Goal: Information Seeking & Learning: Learn about a topic

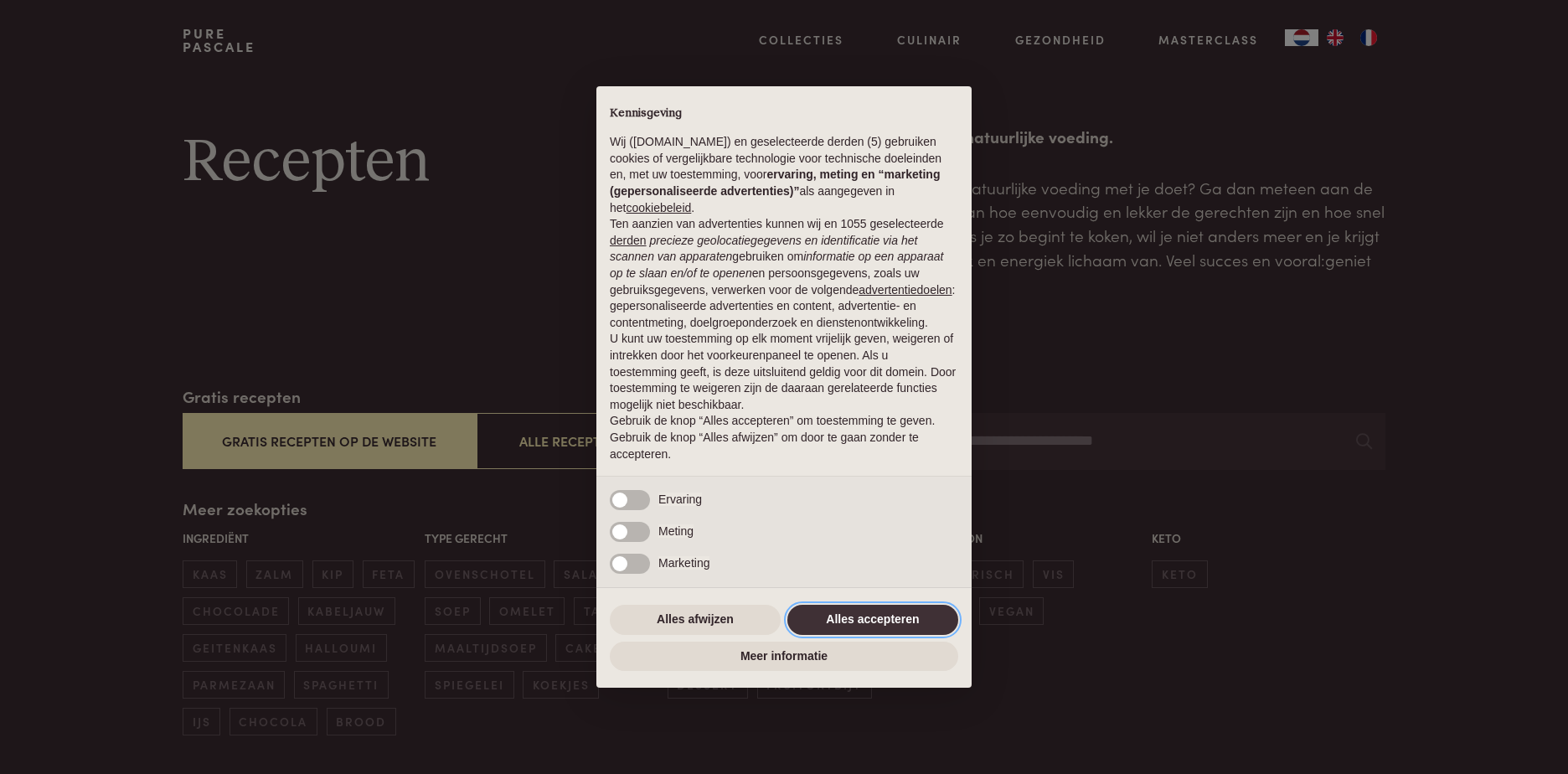
click at [896, 618] on button "Alles accepteren" at bounding box center [873, 619] width 171 height 30
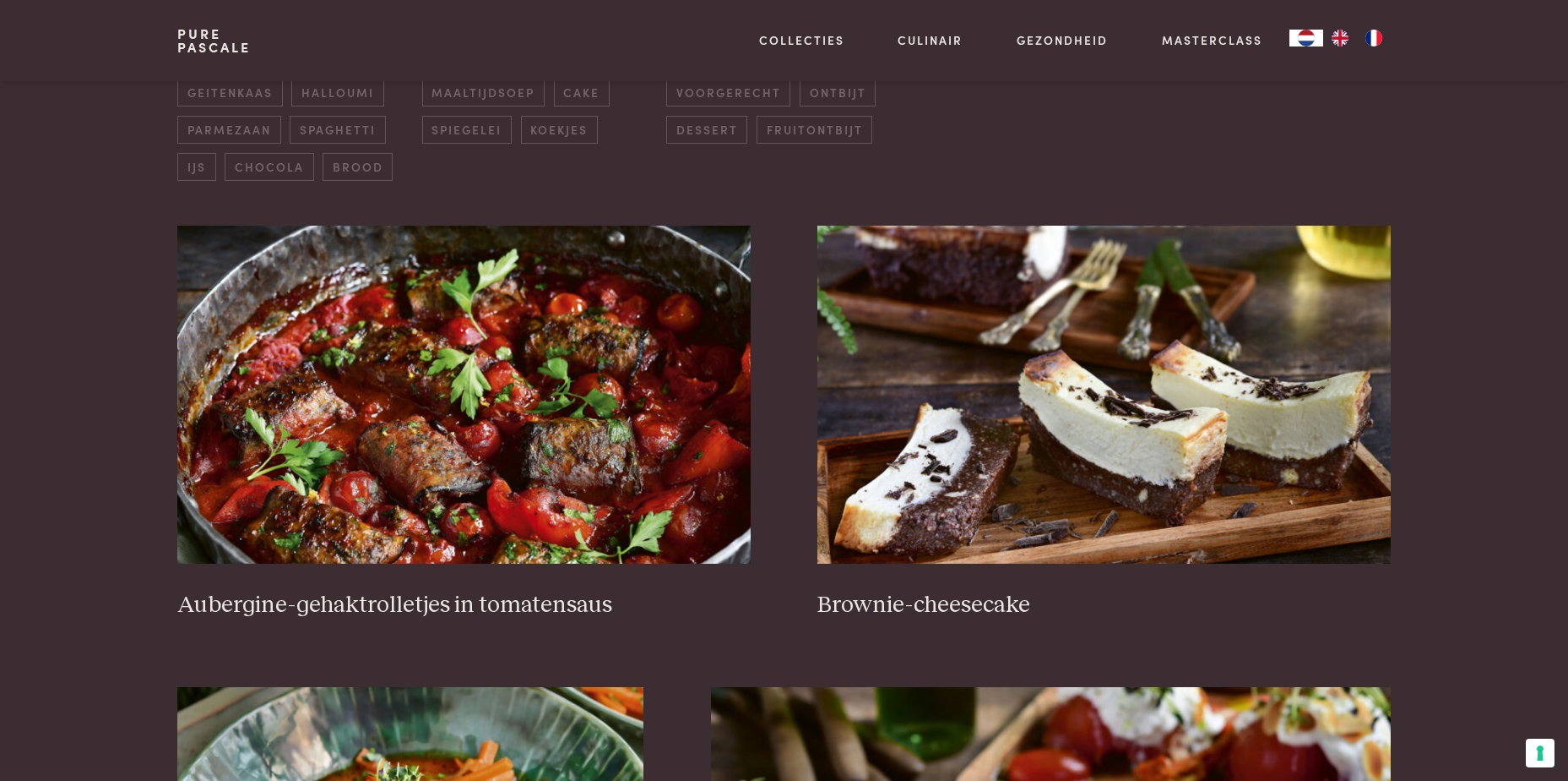
scroll to position [592, 0]
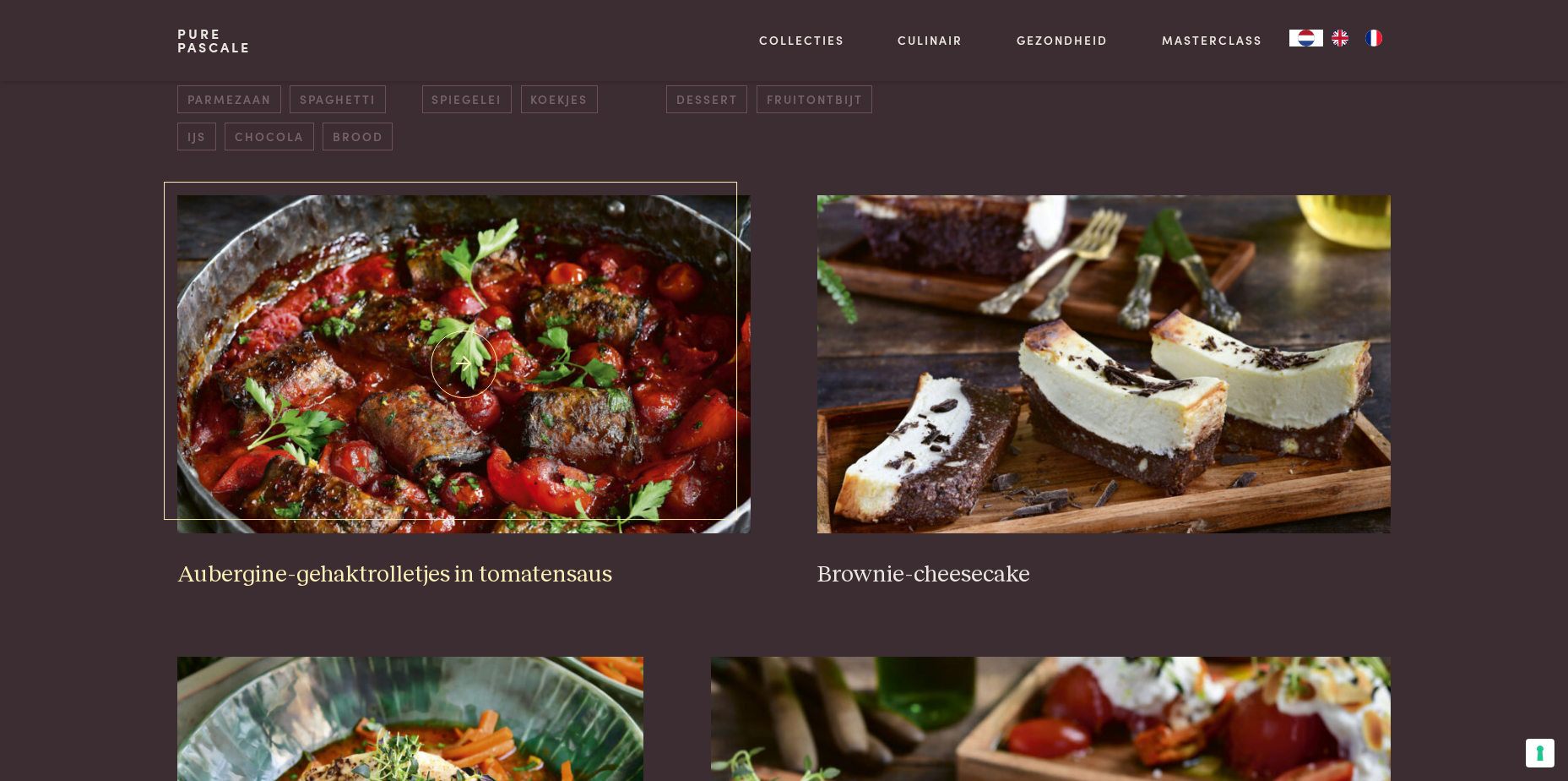
click at [470, 492] on img at bounding box center [464, 364] width 573 height 338
click at [863, 575] on h3 "Brownie-cheesecake" at bounding box center [1104, 575] width 573 height 29
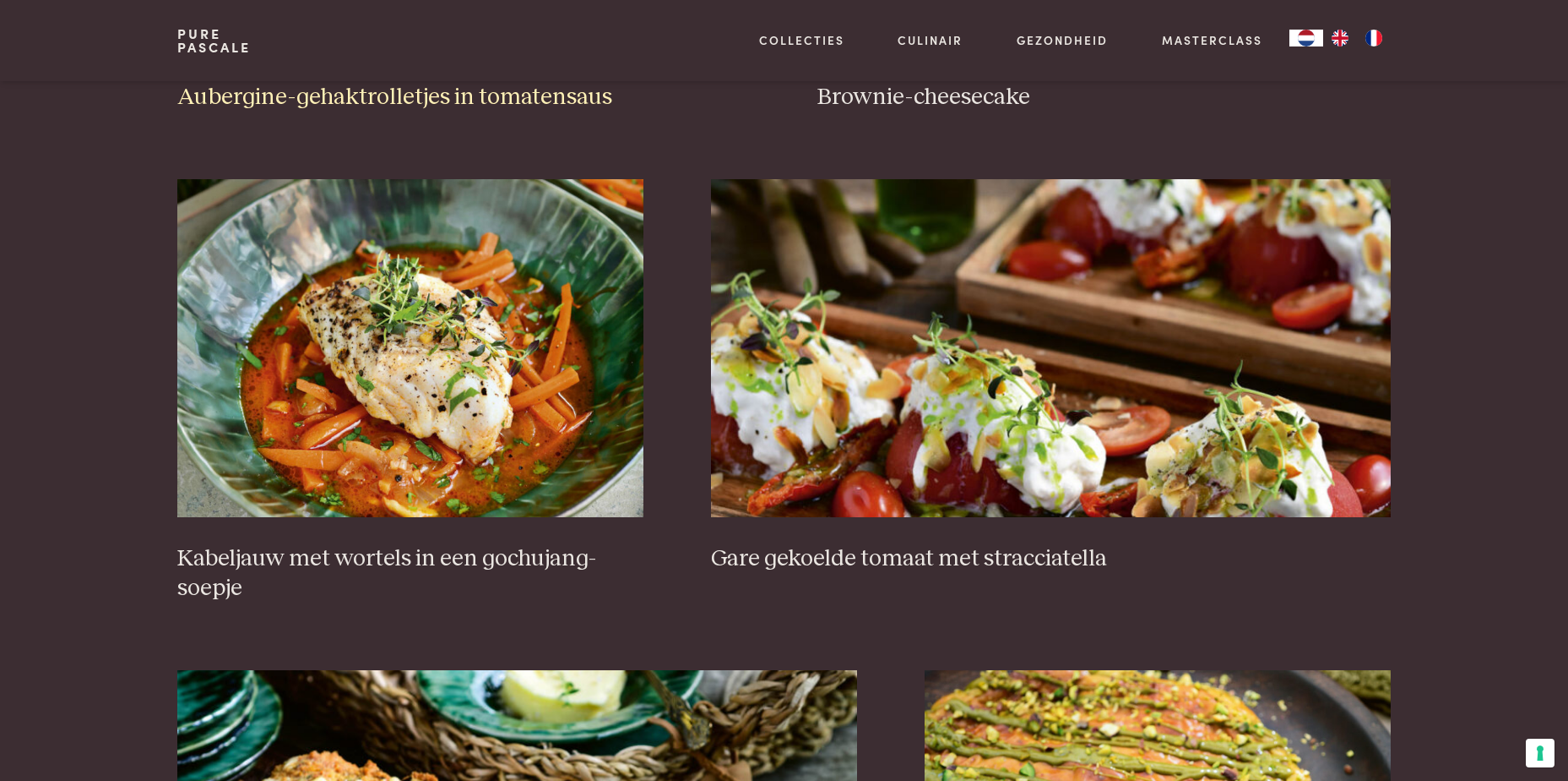
scroll to position [1099, 0]
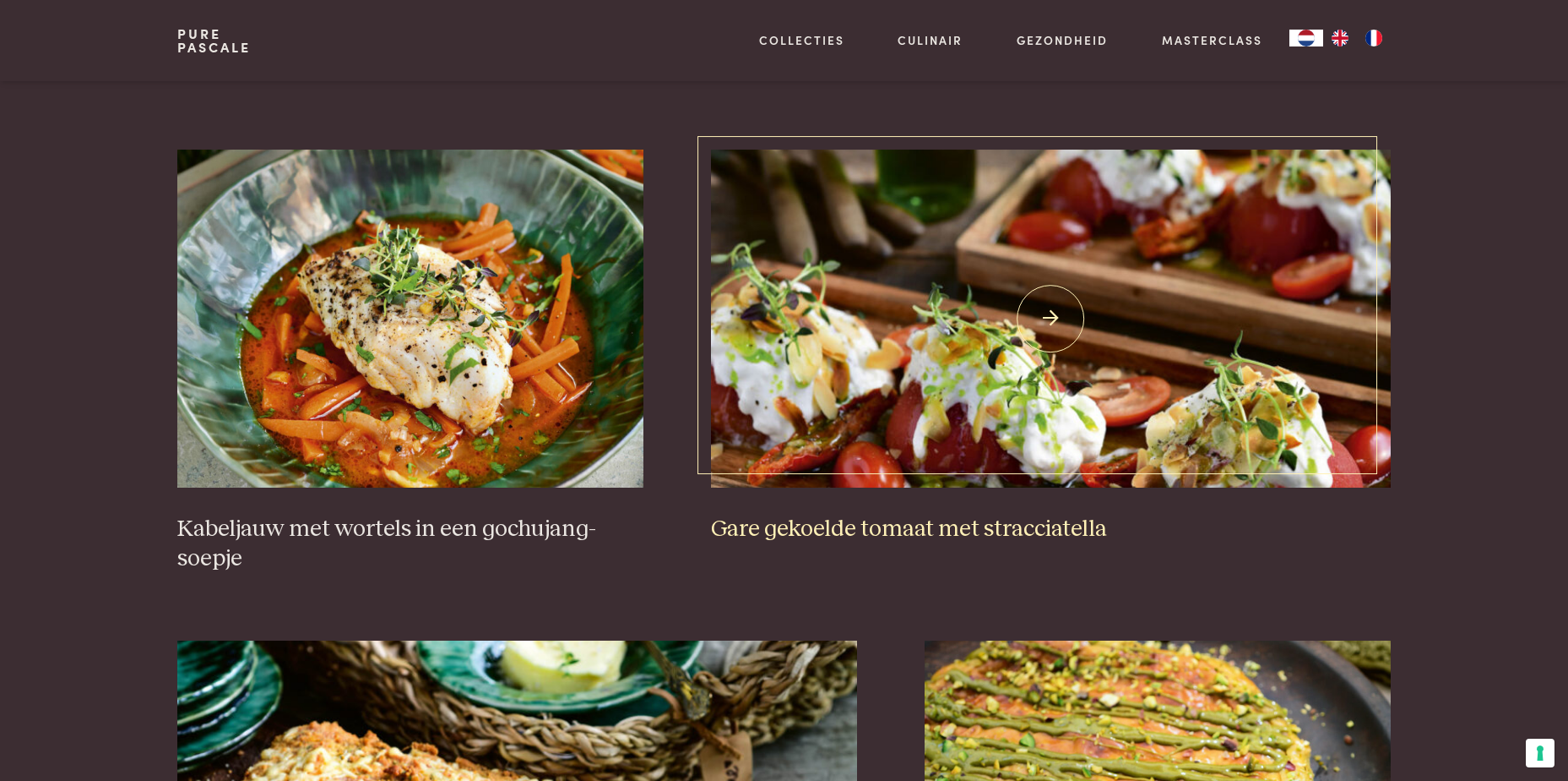
click at [1061, 520] on h3 "Gare gekoelde tomaat met stracciatella" at bounding box center [1052, 529] width 680 height 29
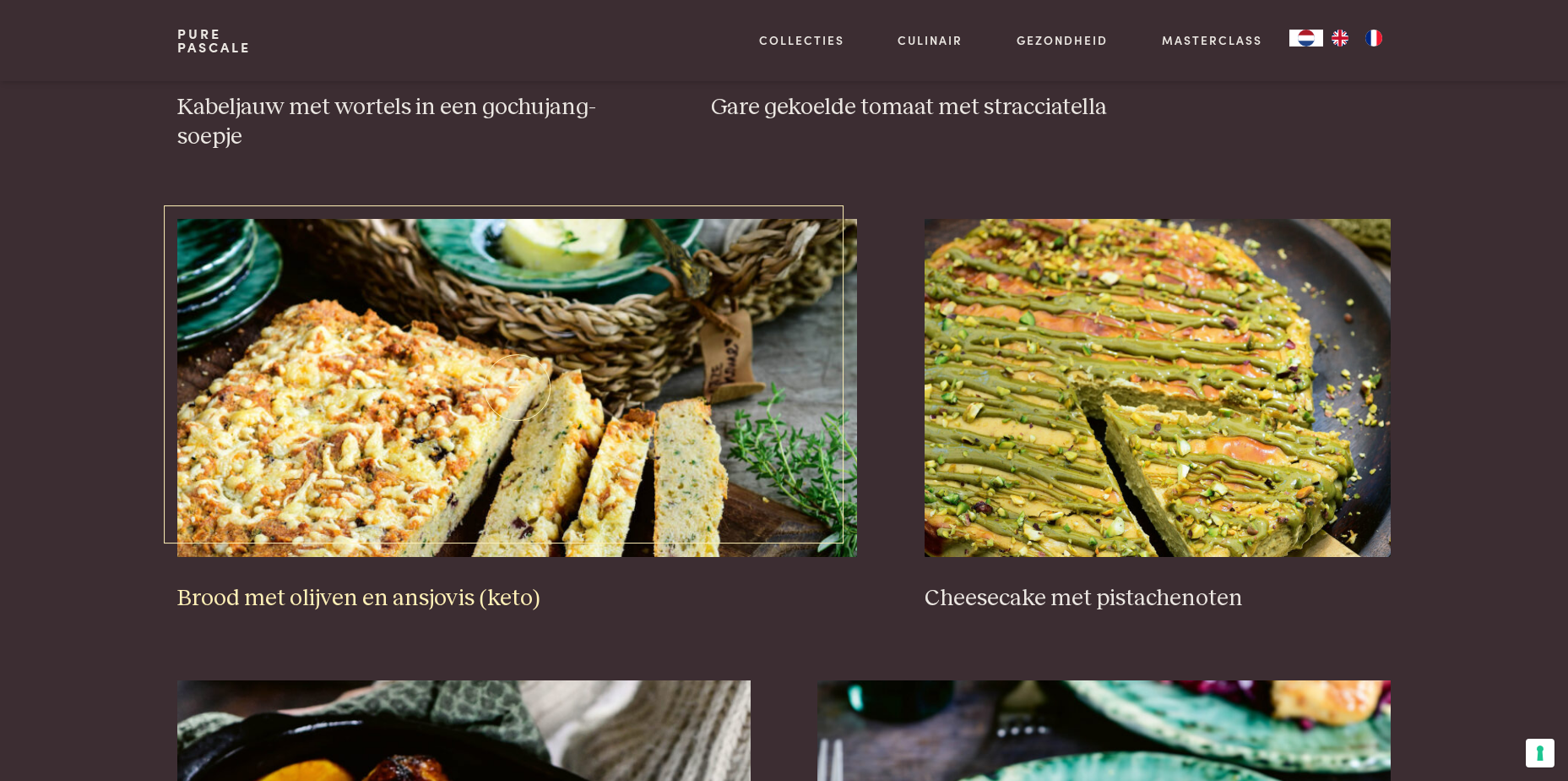
scroll to position [1521, 0]
click at [414, 493] on img at bounding box center [517, 387] width 680 height 338
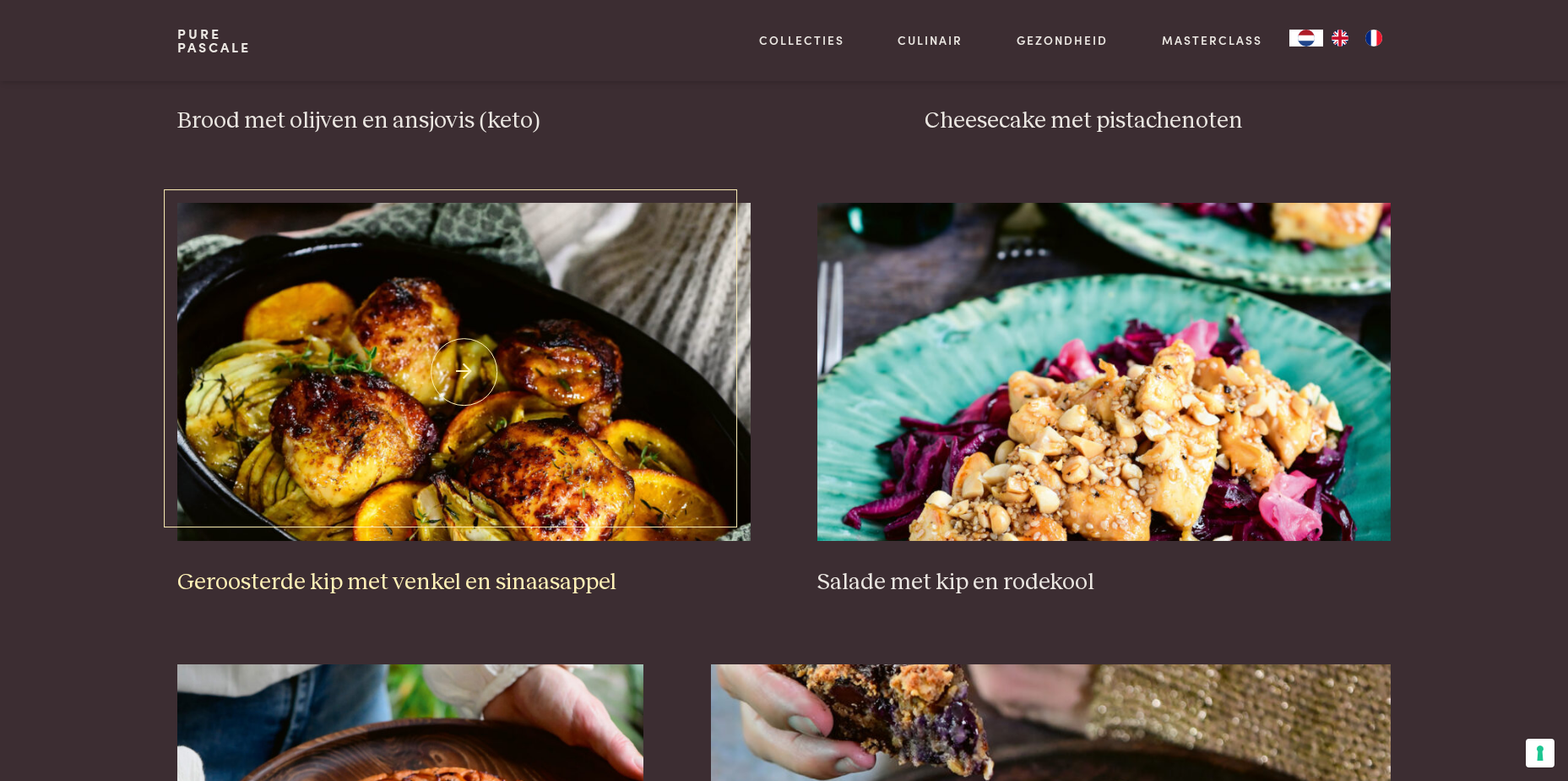
scroll to position [2028, 0]
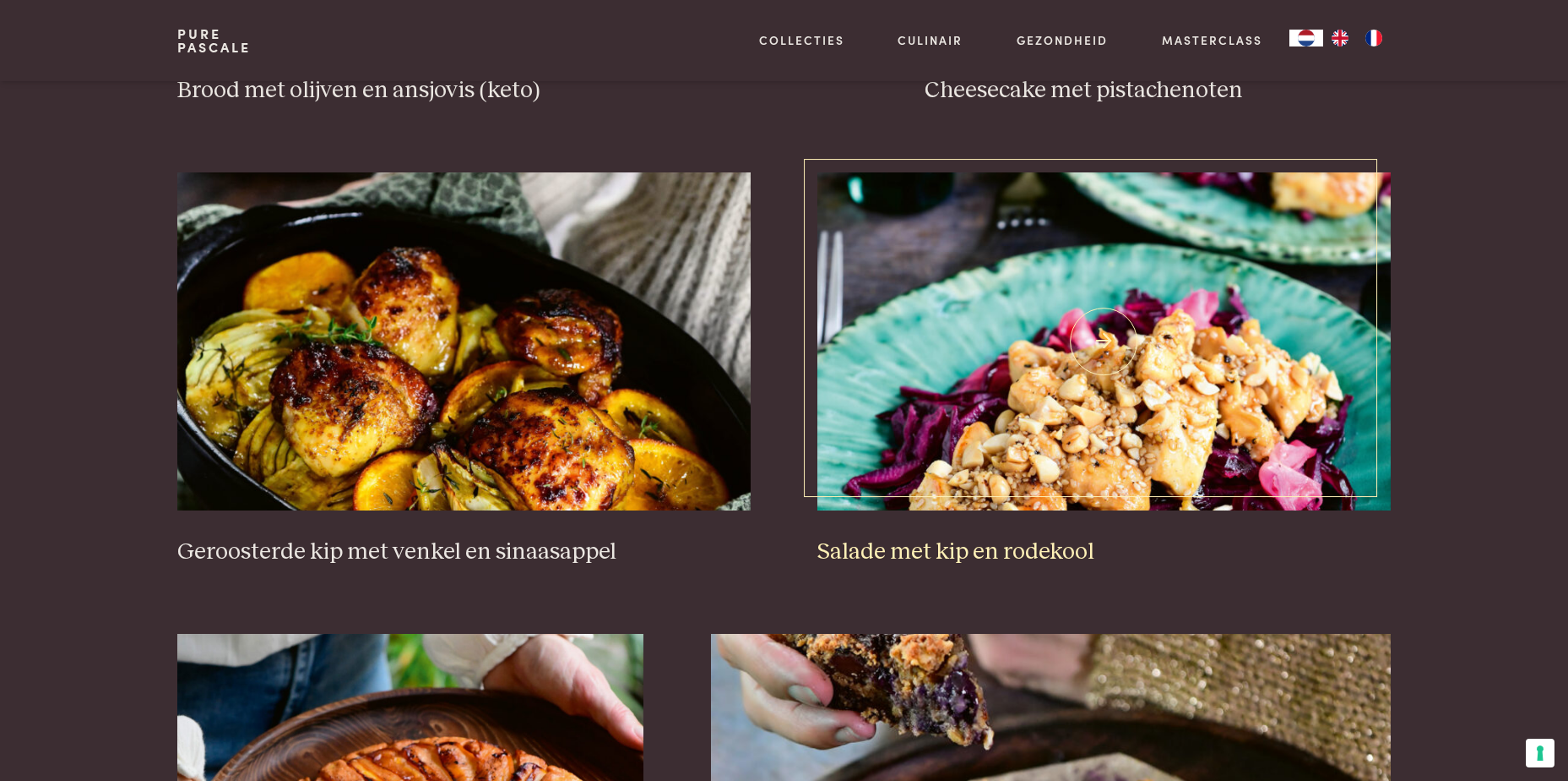
click at [964, 552] on h3 "Salade met kip en rodekool" at bounding box center [1104, 552] width 573 height 29
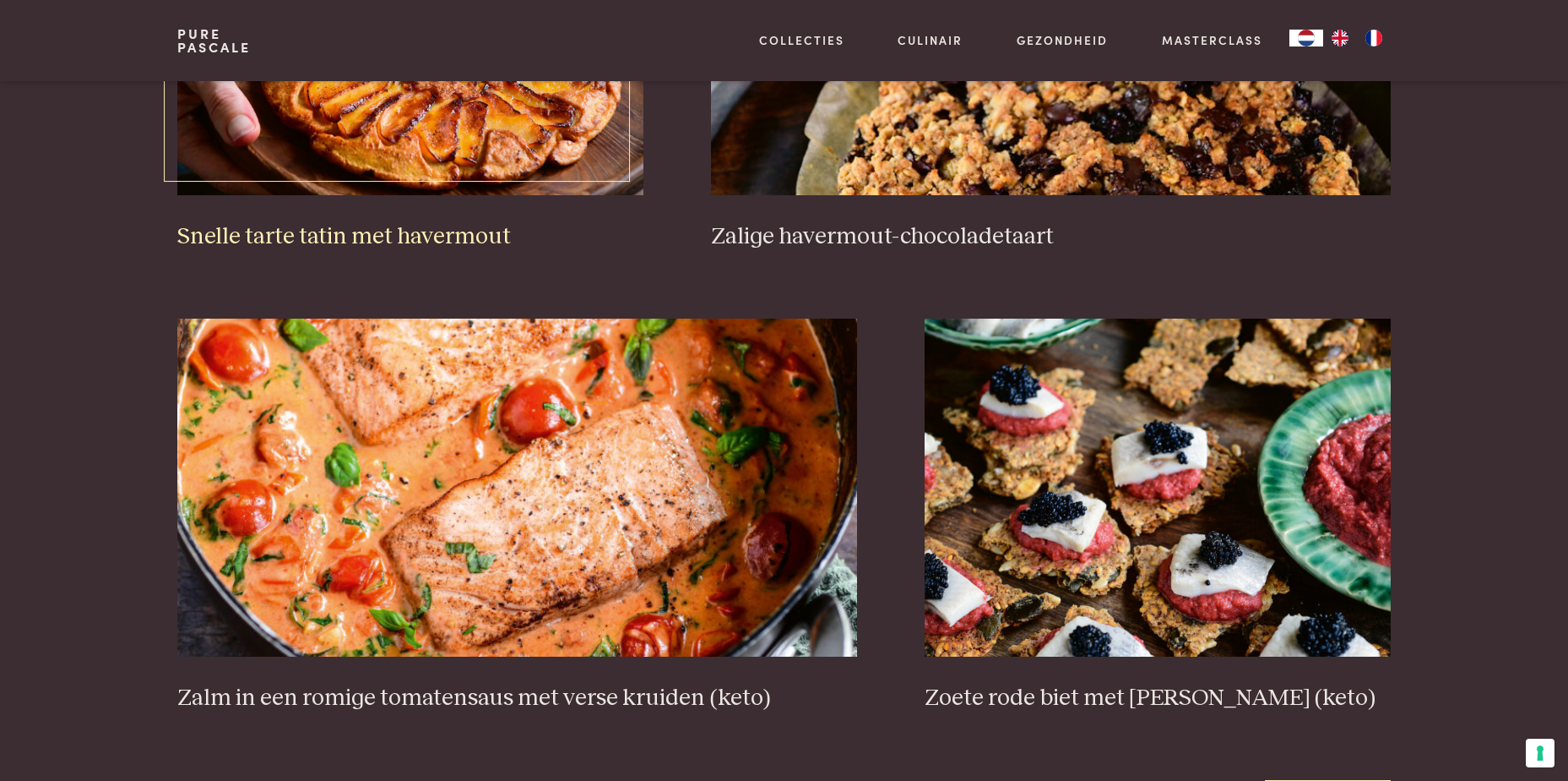
scroll to position [2872, 0]
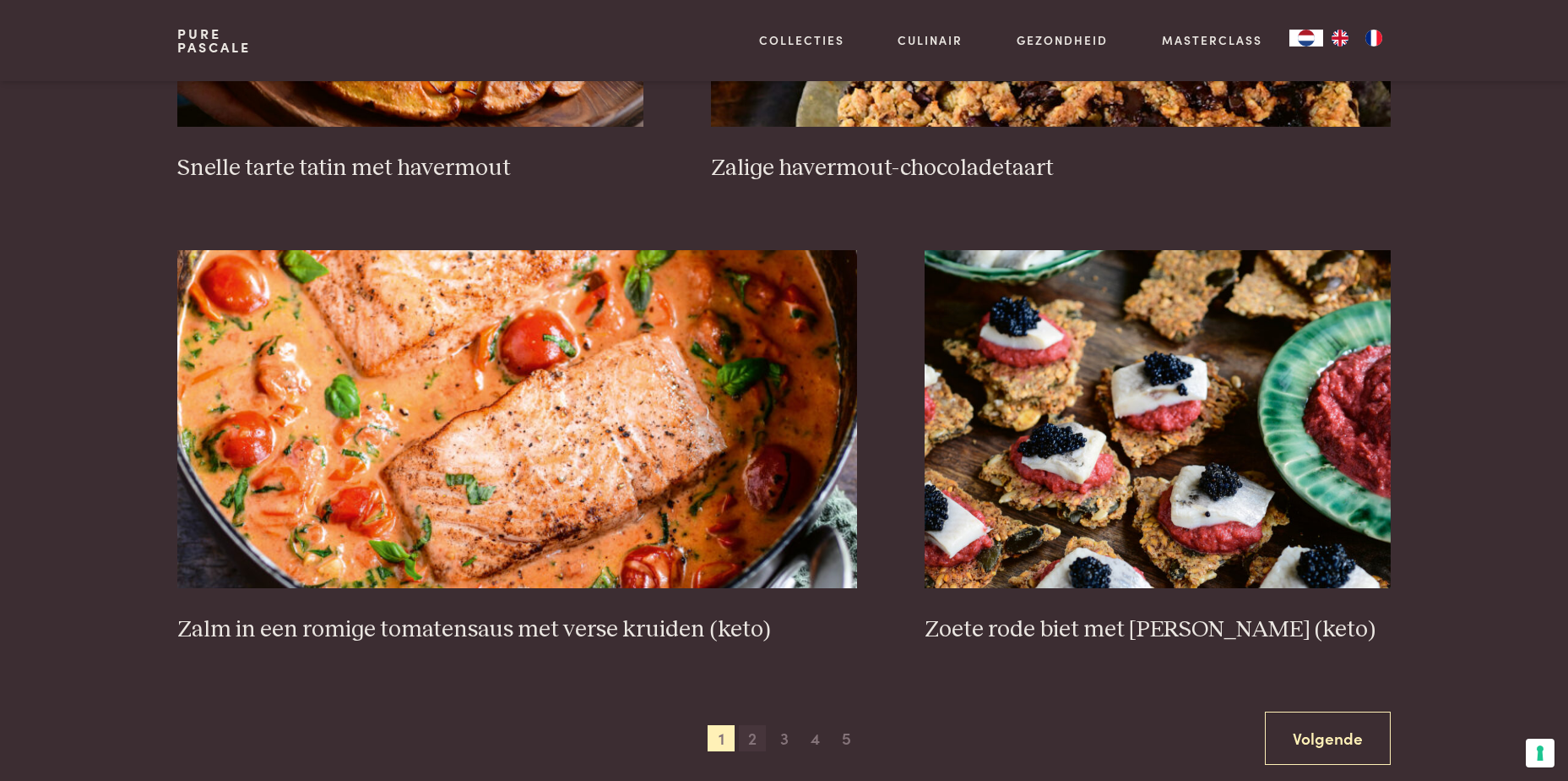
click at [756, 726] on span "2" at bounding box center [752, 738] width 27 height 27
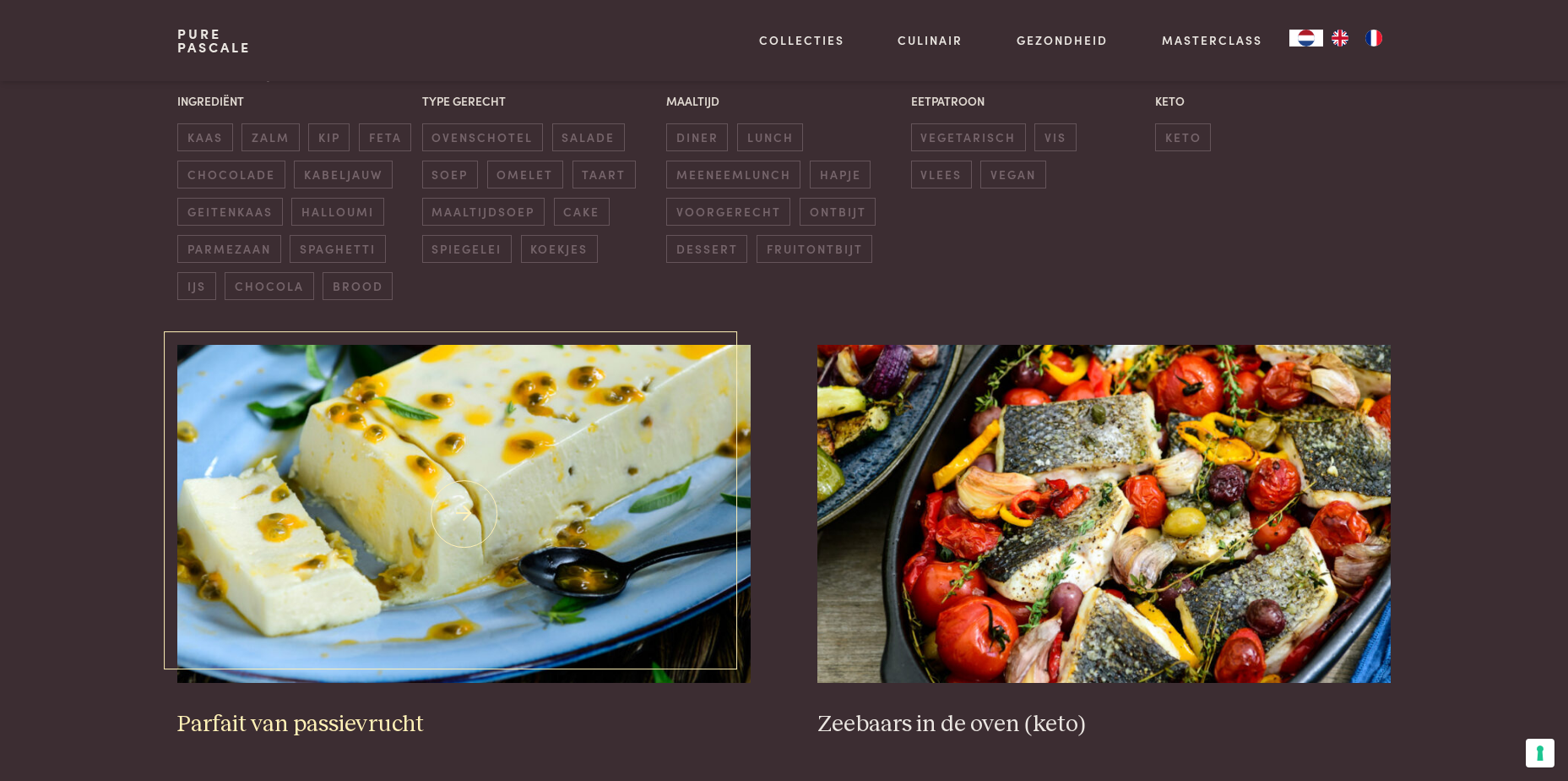
scroll to position [472, 0]
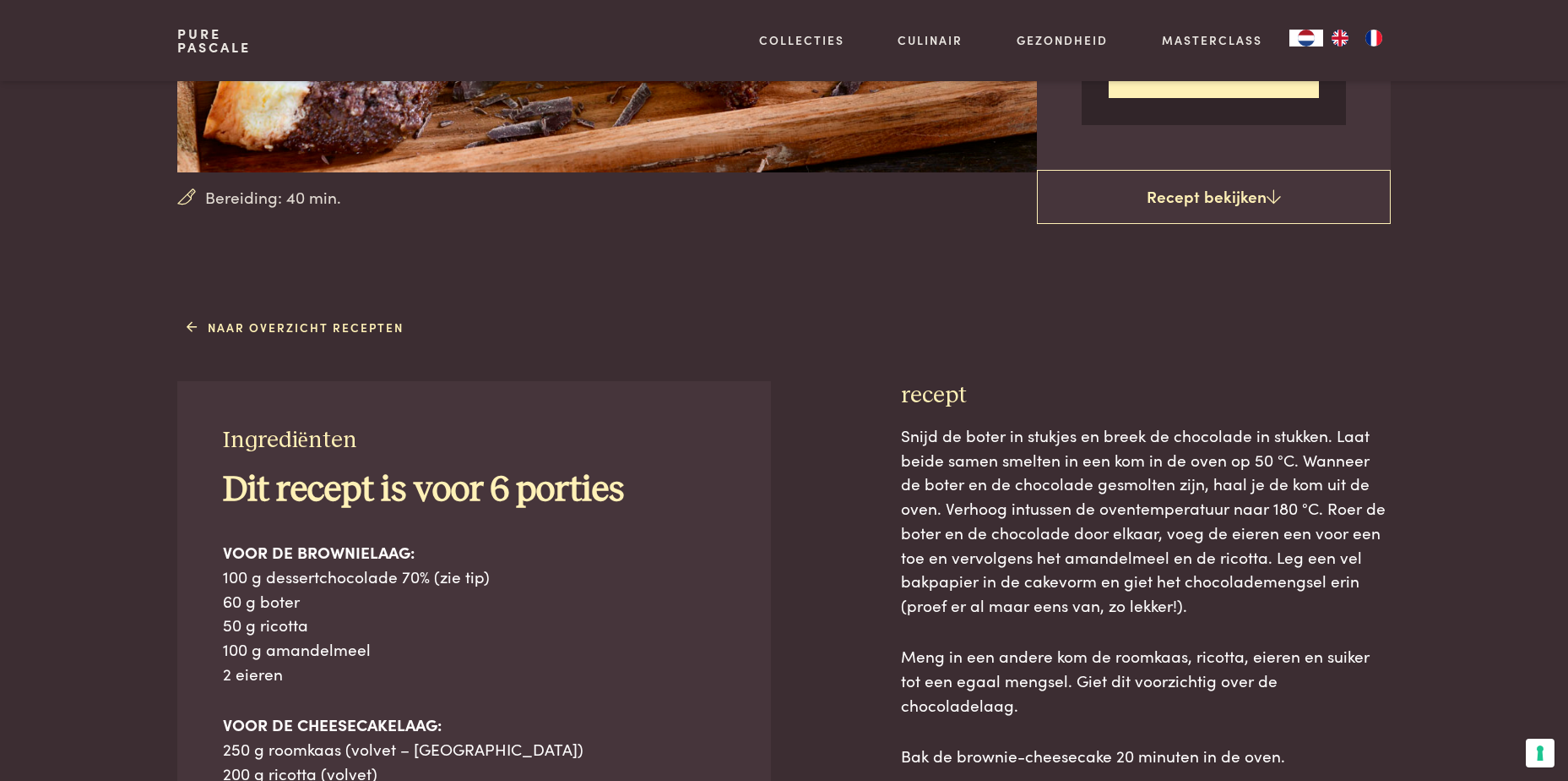
scroll to position [507, 0]
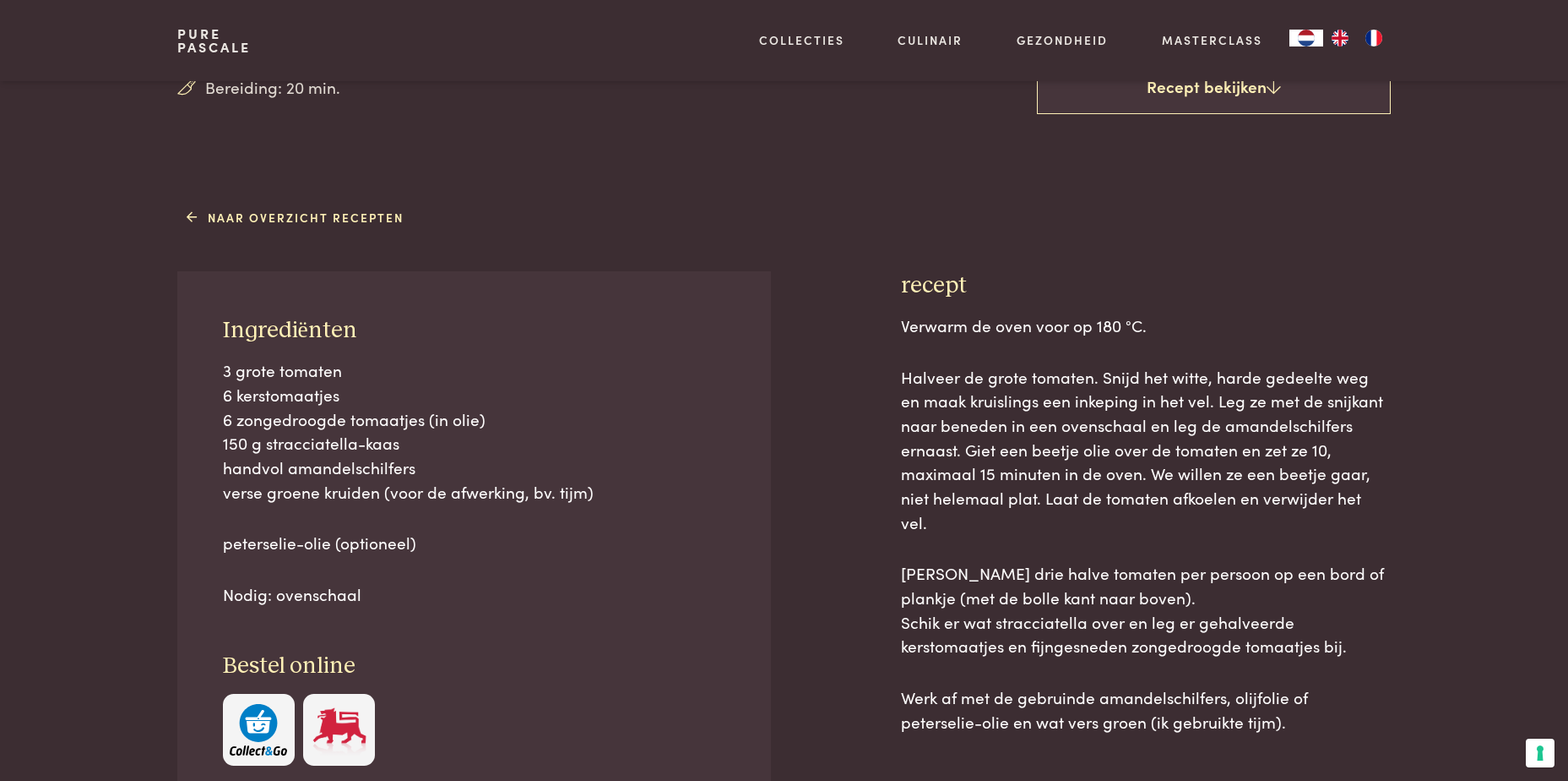
scroll to position [592, 0]
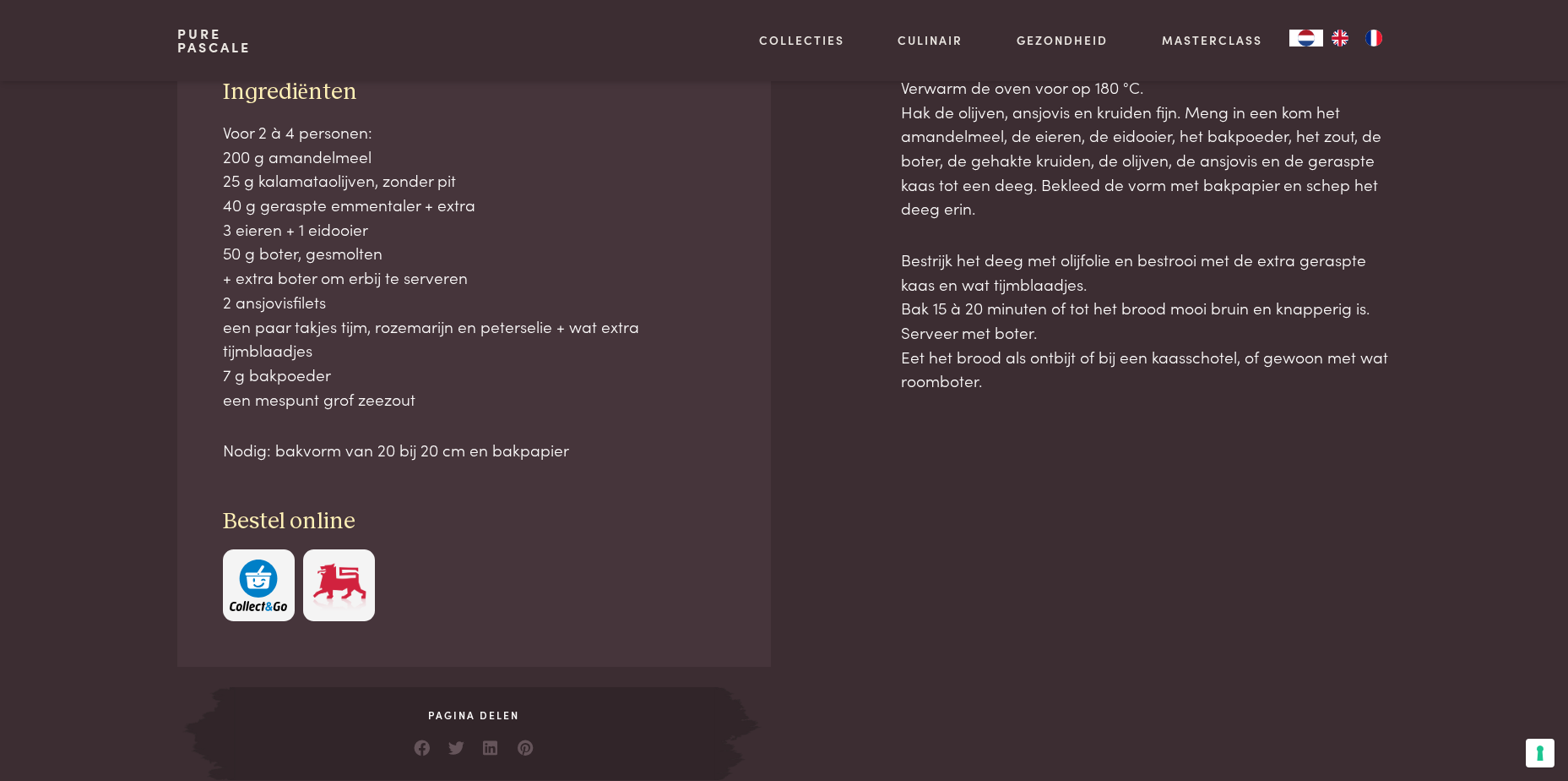
scroll to position [845, 0]
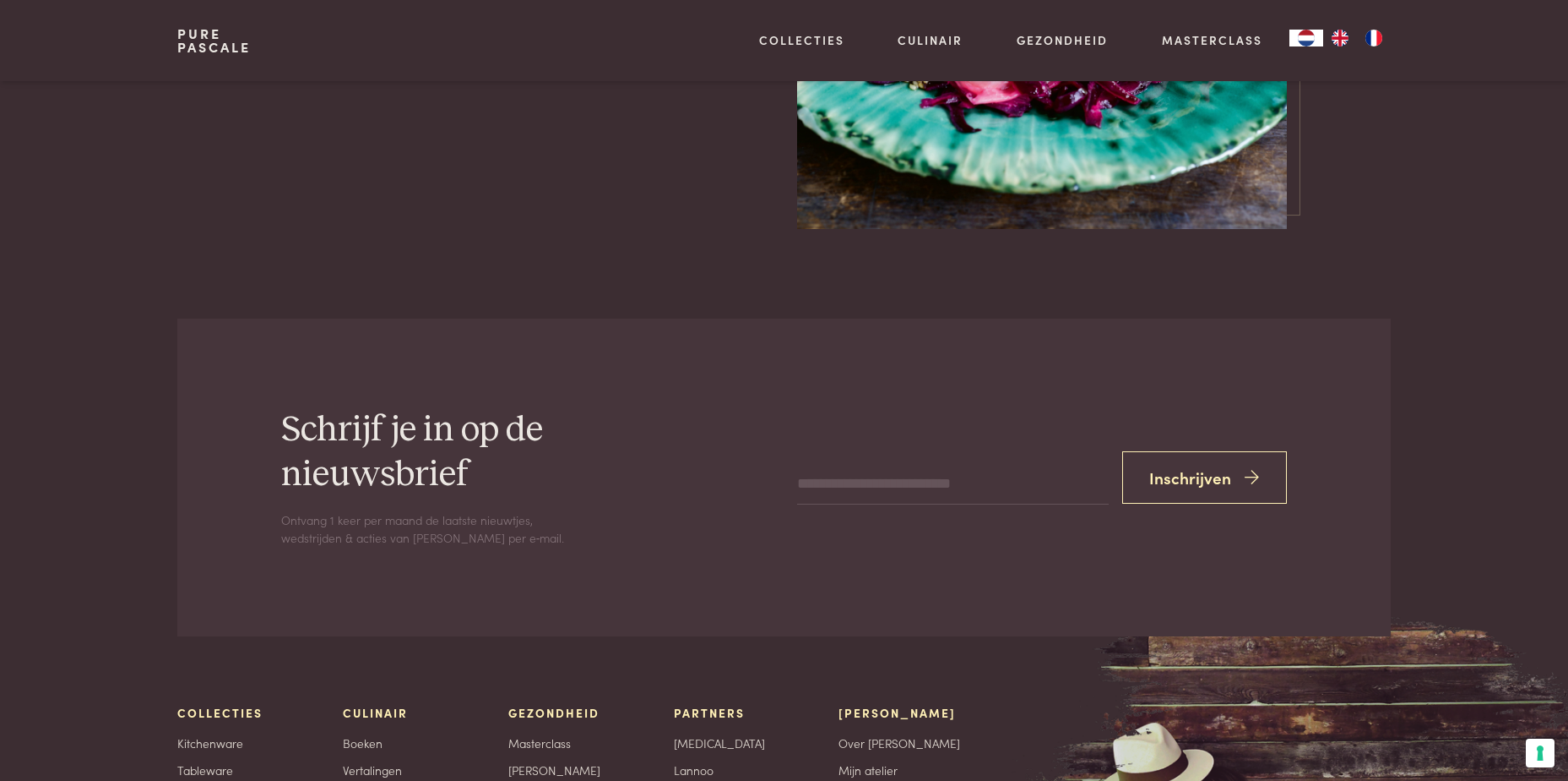
scroll to position [2450, 0]
